Goal: Task Accomplishment & Management: Manage account settings

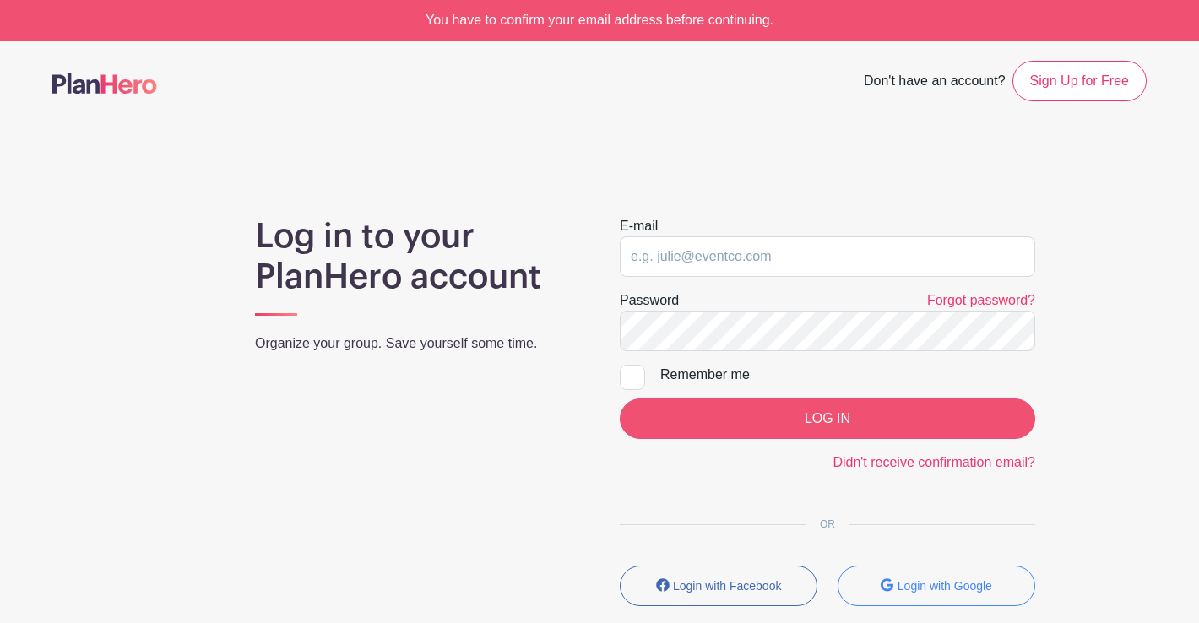
type input "[PERSON_NAME][EMAIL_ADDRESS][PERSON_NAME][DOMAIN_NAME]"
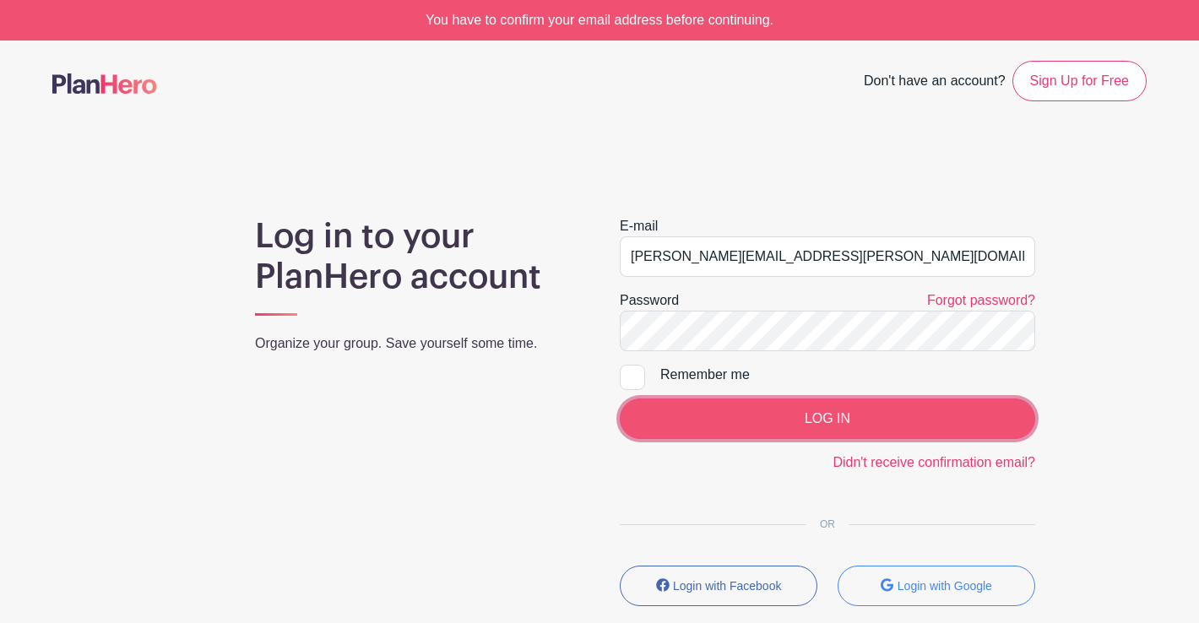
click at [804, 419] on input "LOG IN" at bounding box center [827, 418] width 415 height 41
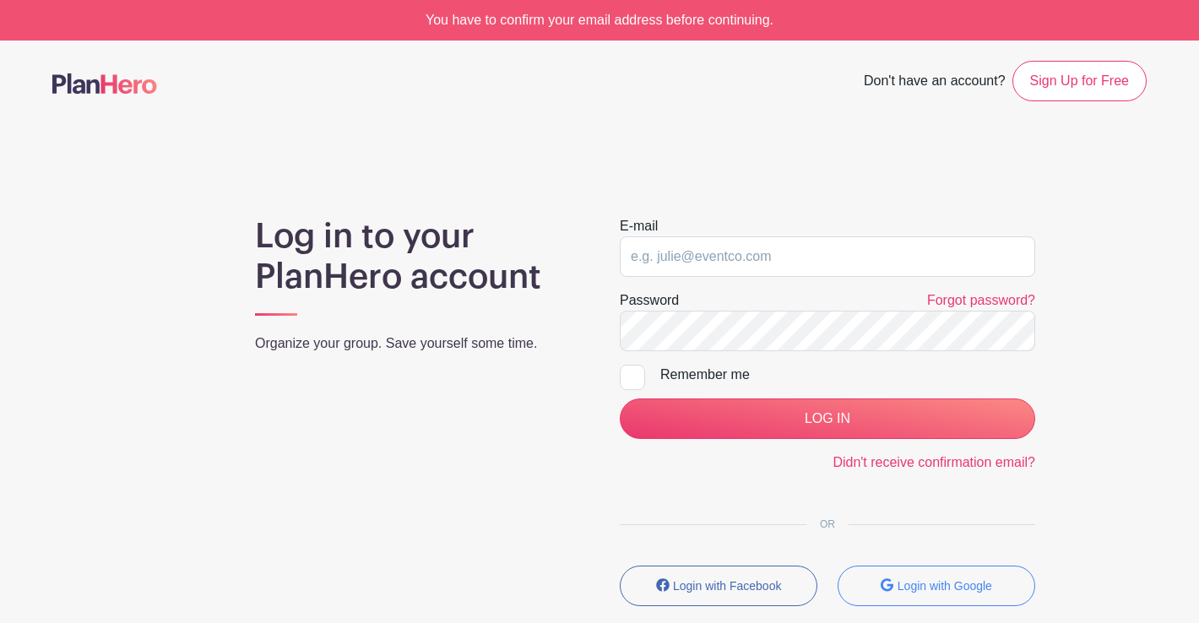
type input "[PERSON_NAME][EMAIL_ADDRESS][PERSON_NAME][DOMAIN_NAME]"
click at [629, 383] on div at bounding box center [632, 377] width 25 height 25
click at [629, 376] on input "Remember me" at bounding box center [625, 370] width 11 height 11
checkbox input "true"
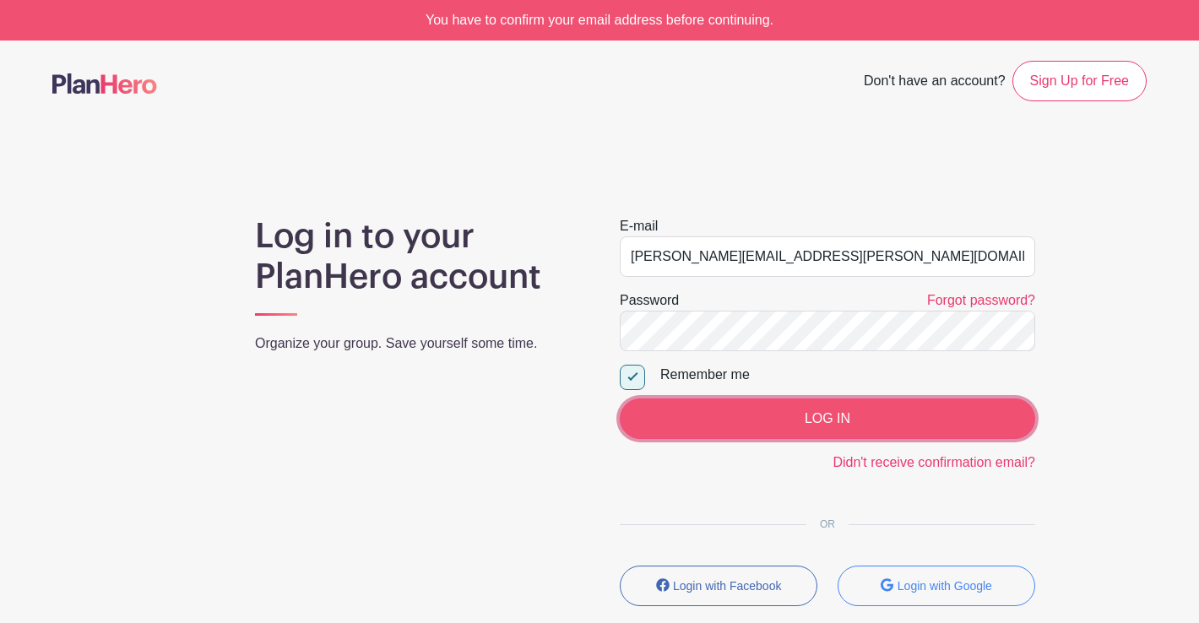
click at [777, 429] on input "LOG IN" at bounding box center [827, 418] width 415 height 41
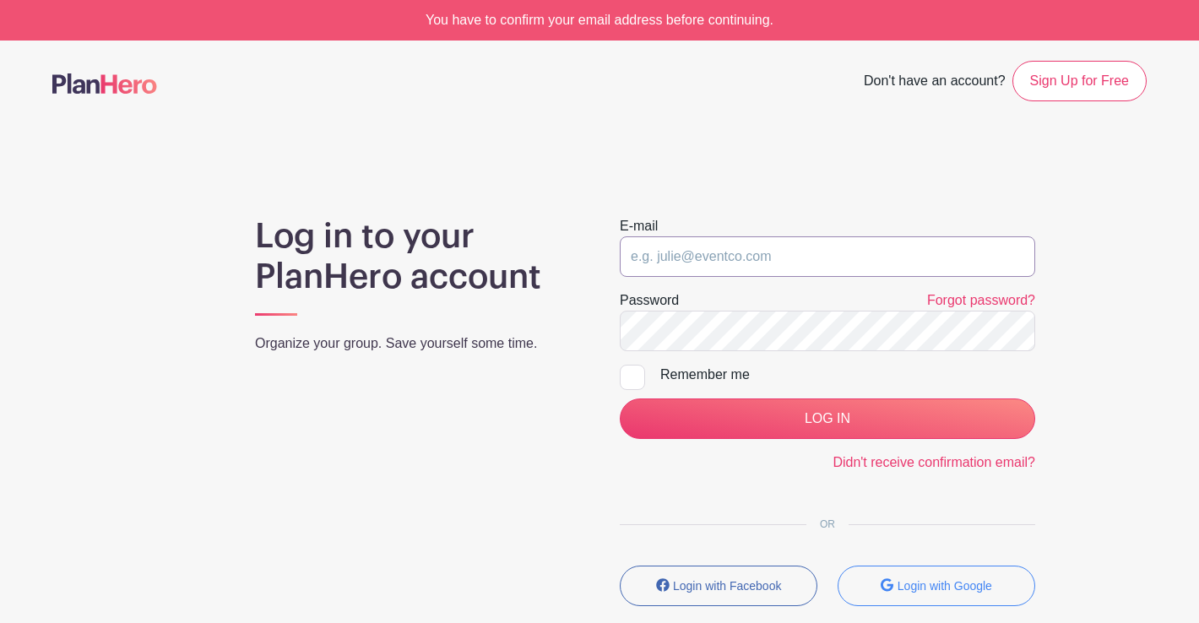
type input "[PERSON_NAME][EMAIL_ADDRESS][PERSON_NAME][DOMAIN_NAME]"
click at [776, 257] on input "[PERSON_NAME][EMAIL_ADDRESS][PERSON_NAME][DOMAIN_NAME]" at bounding box center [827, 256] width 415 height 41
click at [633, 370] on div at bounding box center [632, 377] width 25 height 25
click at [631, 370] on input "Remember me" at bounding box center [625, 370] width 11 height 11
checkbox input "true"
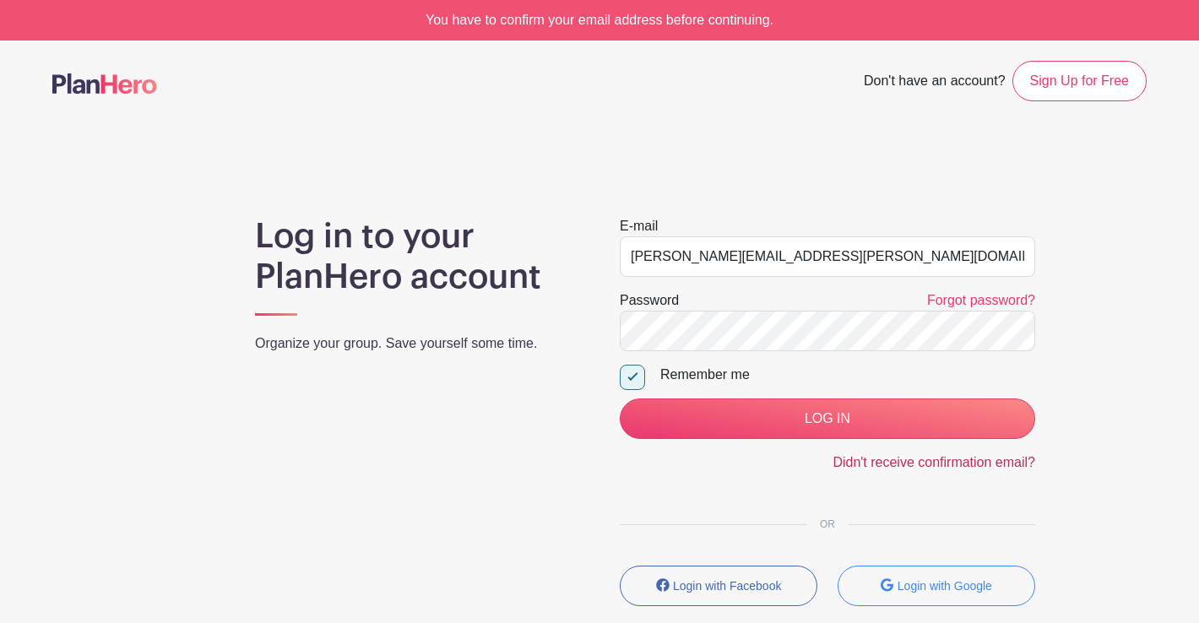
click at [897, 464] on link "Didn't receive confirmation email?" at bounding box center [933, 462] width 203 height 14
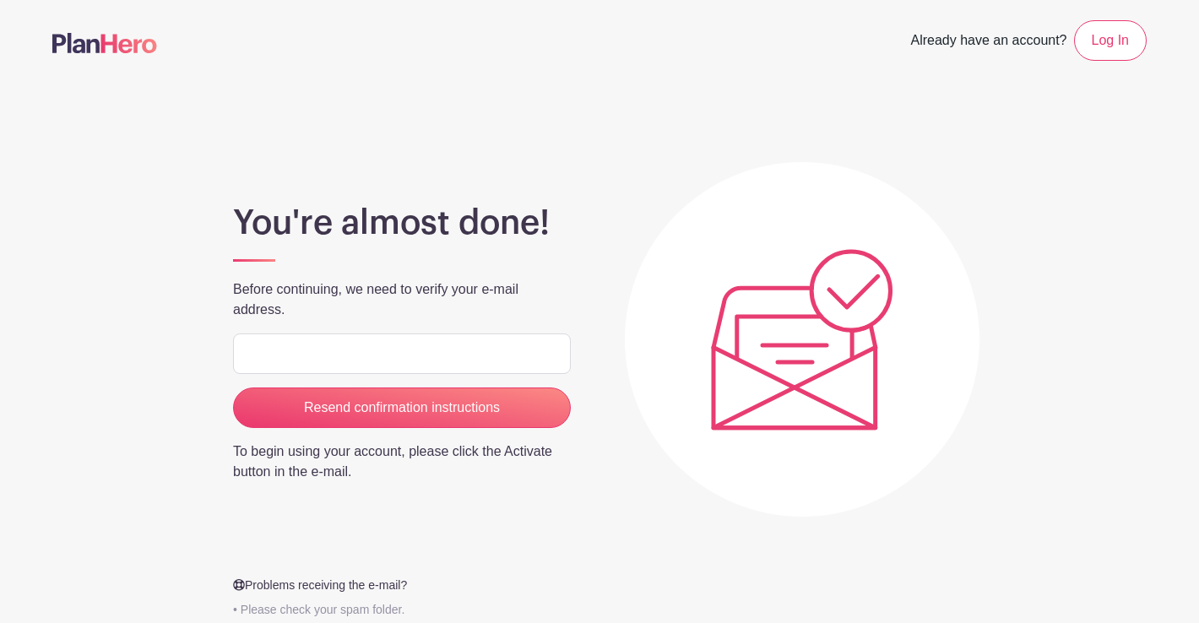
type input "[PERSON_NAME][EMAIL_ADDRESS][PERSON_NAME][DOMAIN_NAME]"
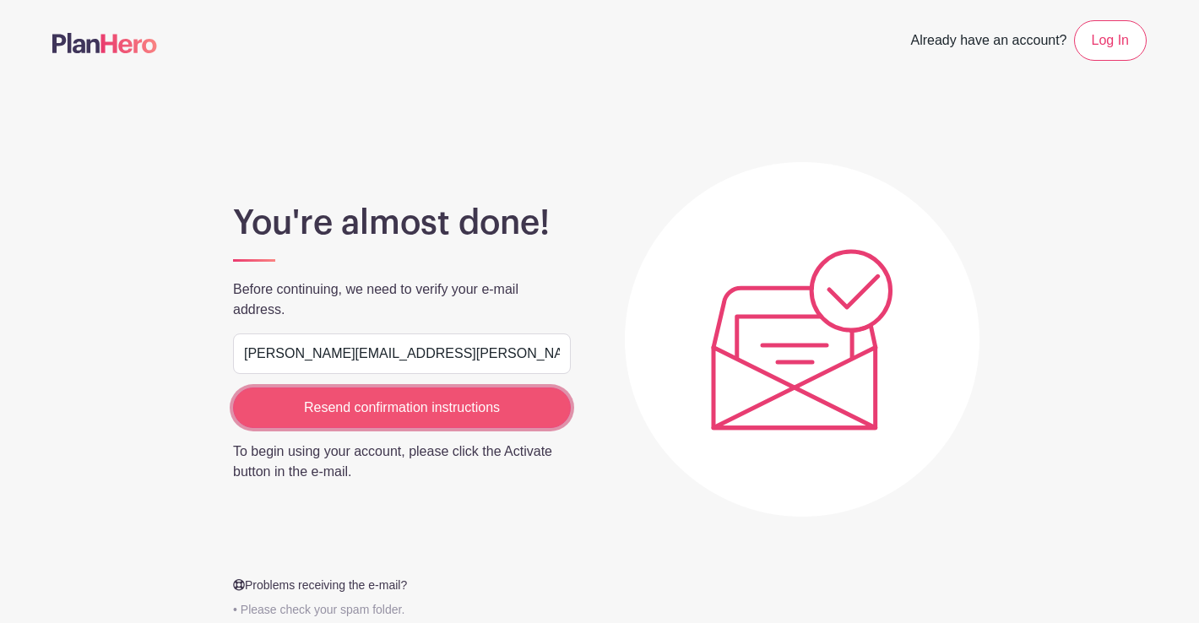
click at [453, 412] on input "Resend confirmation instructions" at bounding box center [402, 407] width 338 height 41
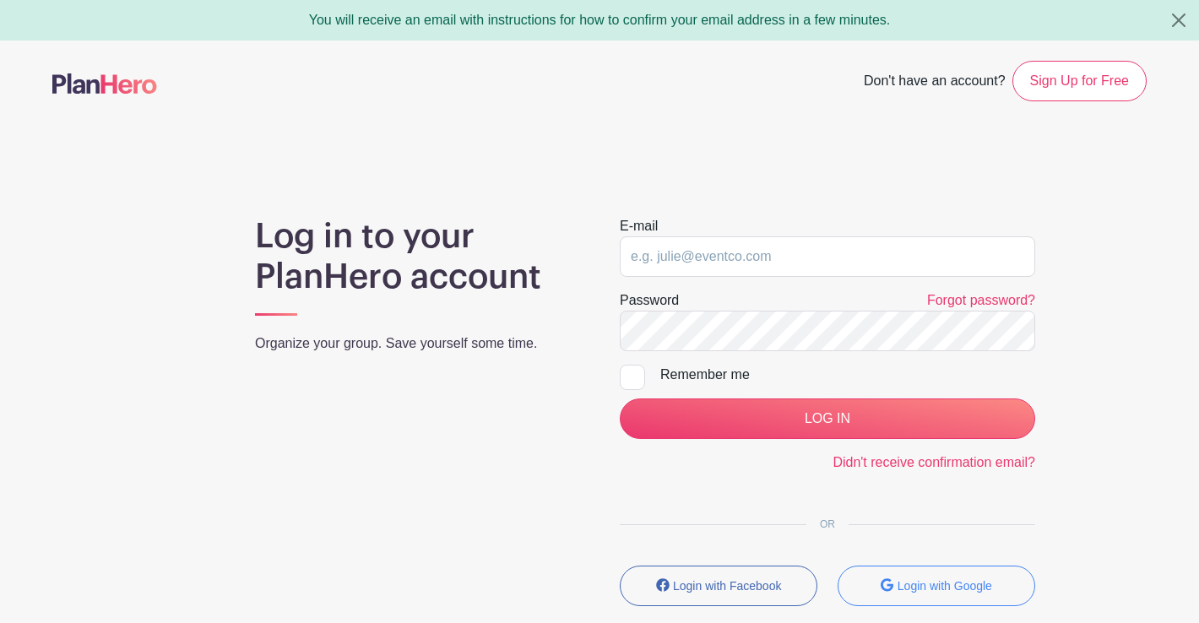
type input "[PERSON_NAME][EMAIL_ADDRESS][PERSON_NAME][DOMAIN_NAME]"
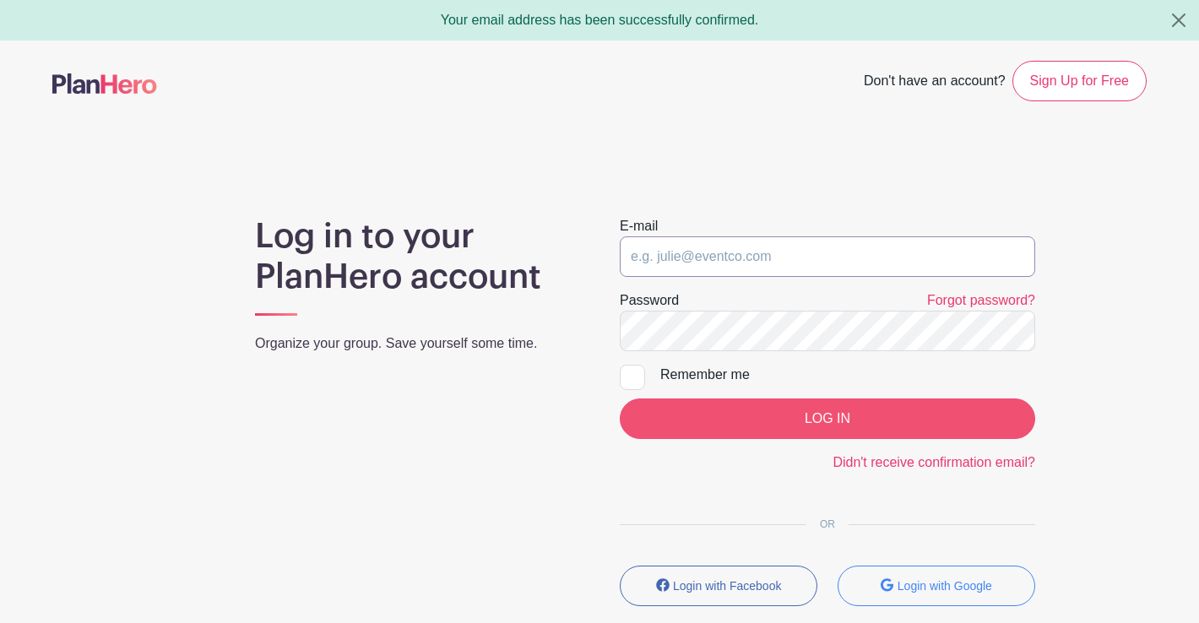
type input "alicia.kopec@fultongrace.com"
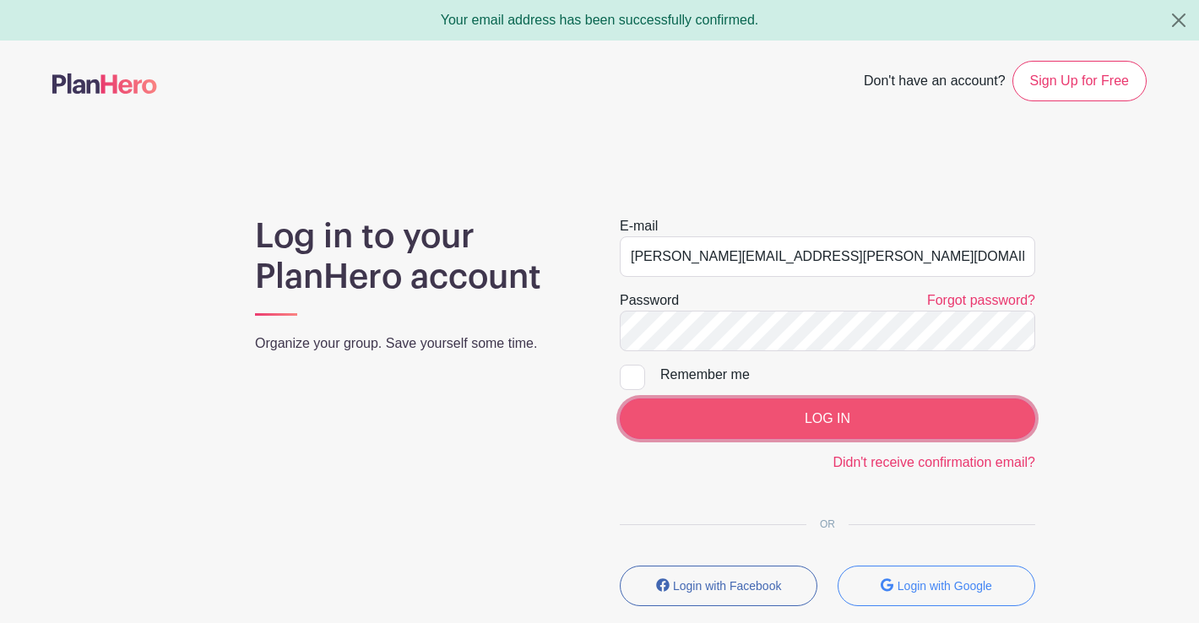
click at [940, 421] on input "LOG IN" at bounding box center [827, 418] width 415 height 41
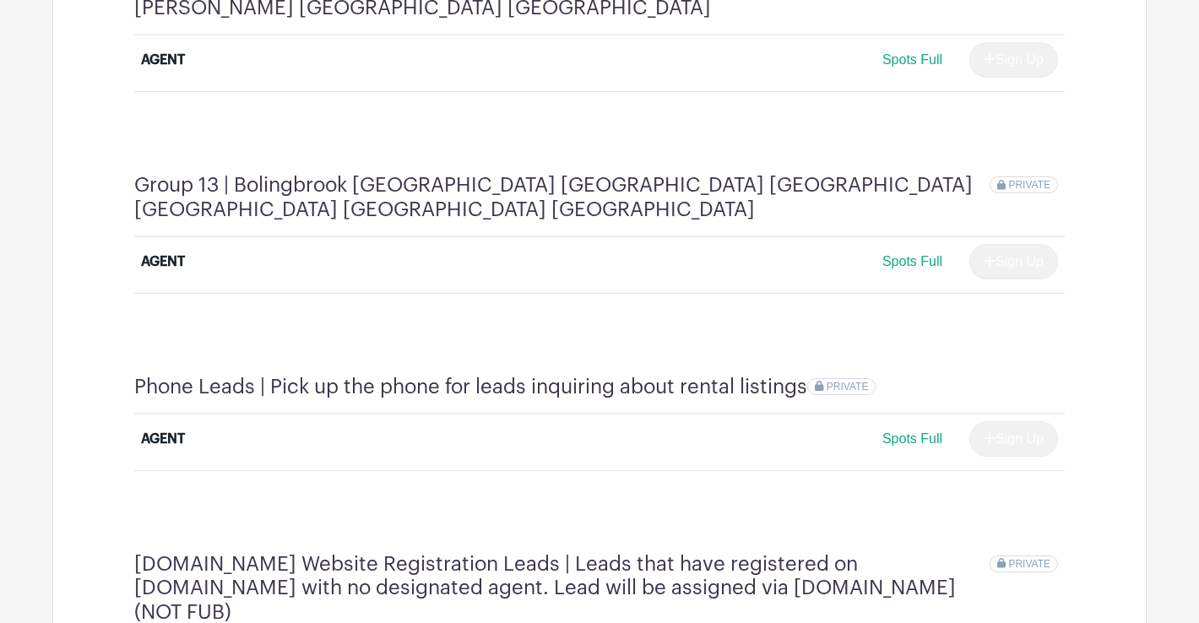
scroll to position [3811, 0]
